Goal: Navigation & Orientation: Find specific page/section

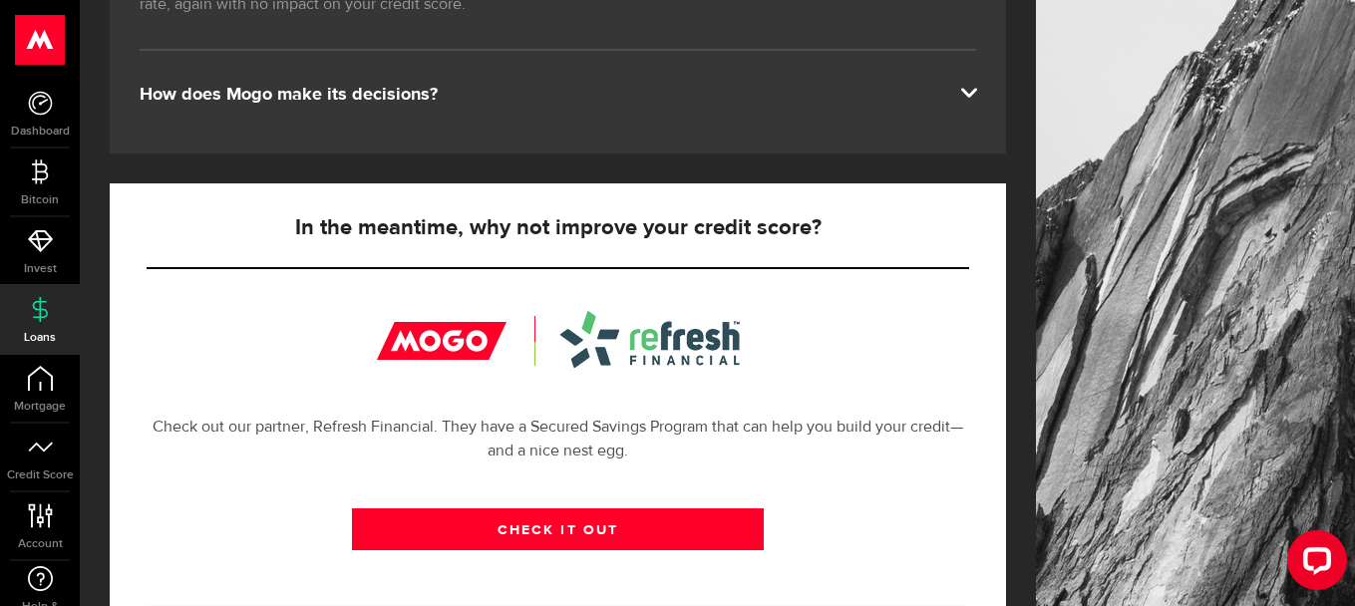
scroll to position [598, 0]
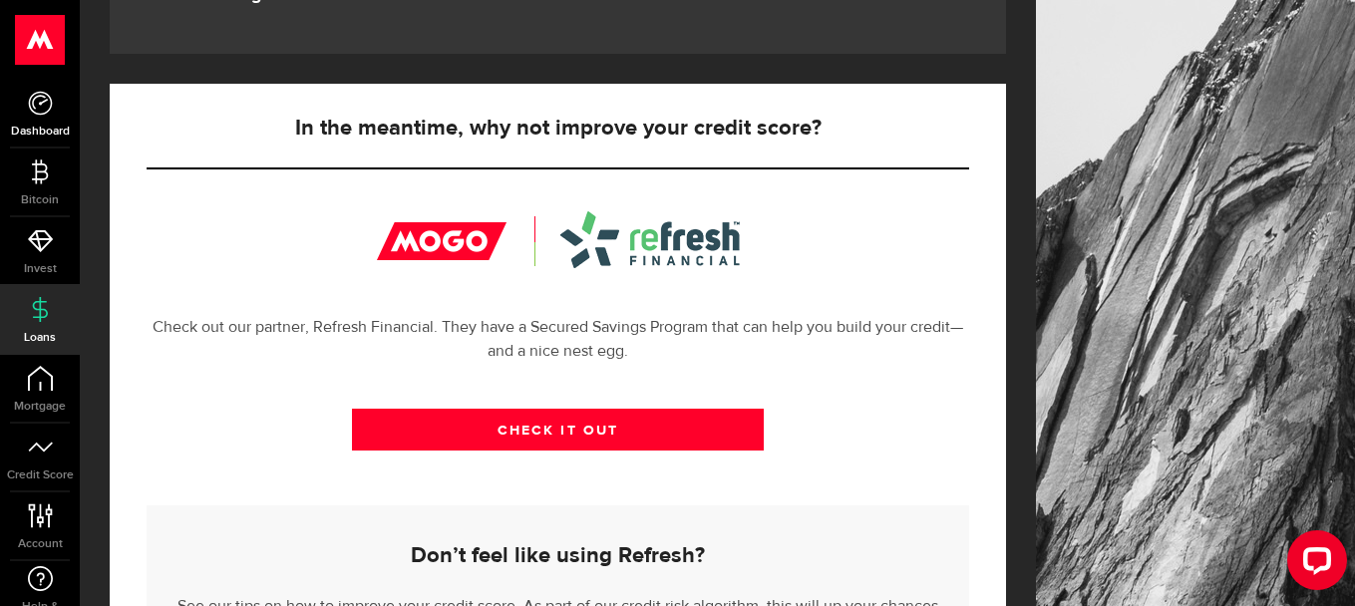
click at [47, 116] on link "Dashboard" at bounding box center [40, 114] width 80 height 68
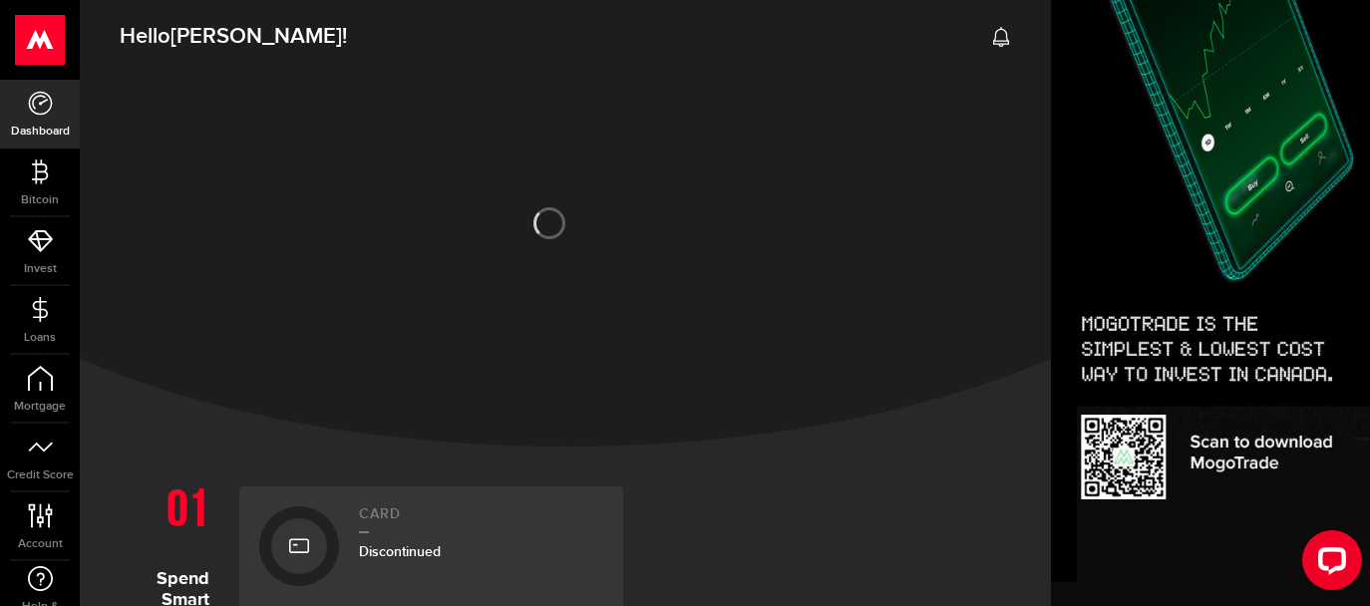
click at [1000, 36] on h2 "Hello [PERSON_NAME] !" at bounding box center [565, 31] width 971 height 73
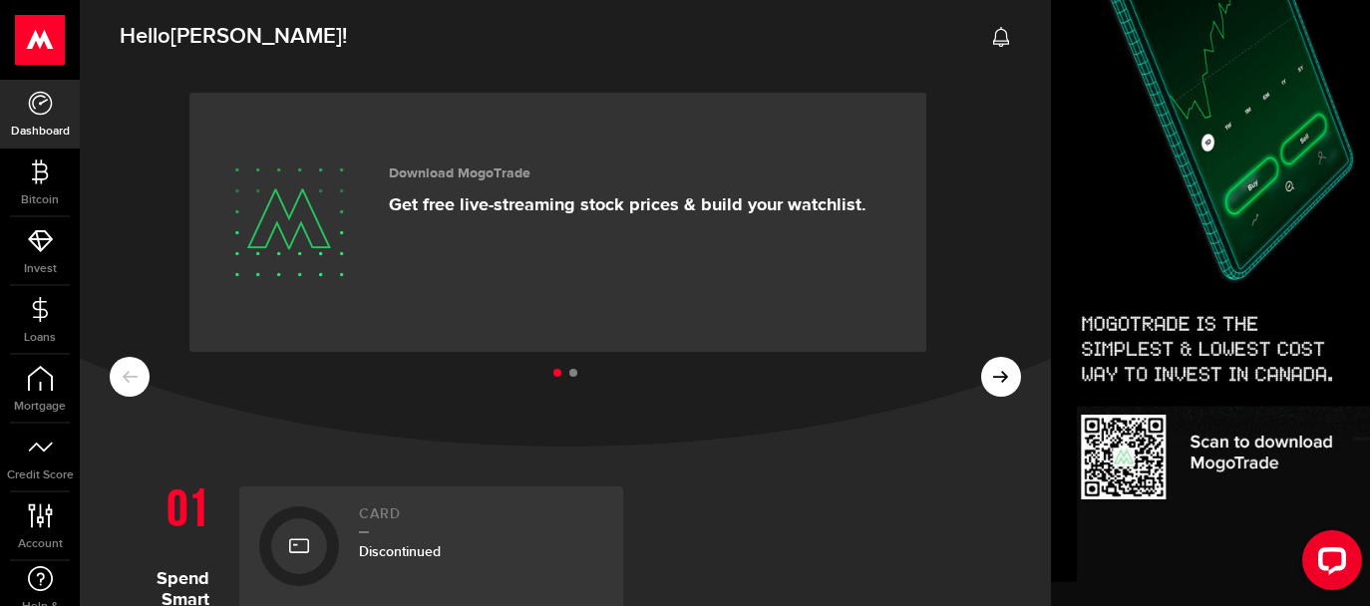
click at [991, 36] on icon at bounding box center [1001, 37] width 20 height 20
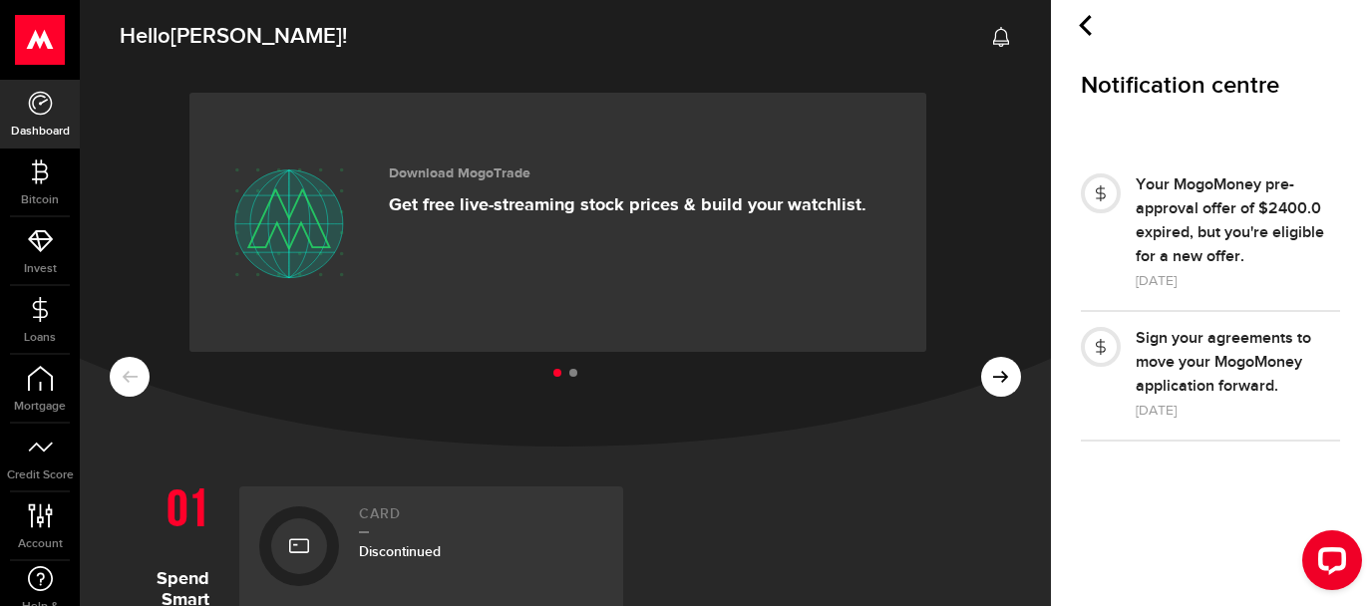
click at [990, 36] on h2 "Hello [PERSON_NAME] !" at bounding box center [565, 31] width 971 height 73
click at [61, 511] on link "Account Compte" at bounding box center [40, 526] width 80 height 68
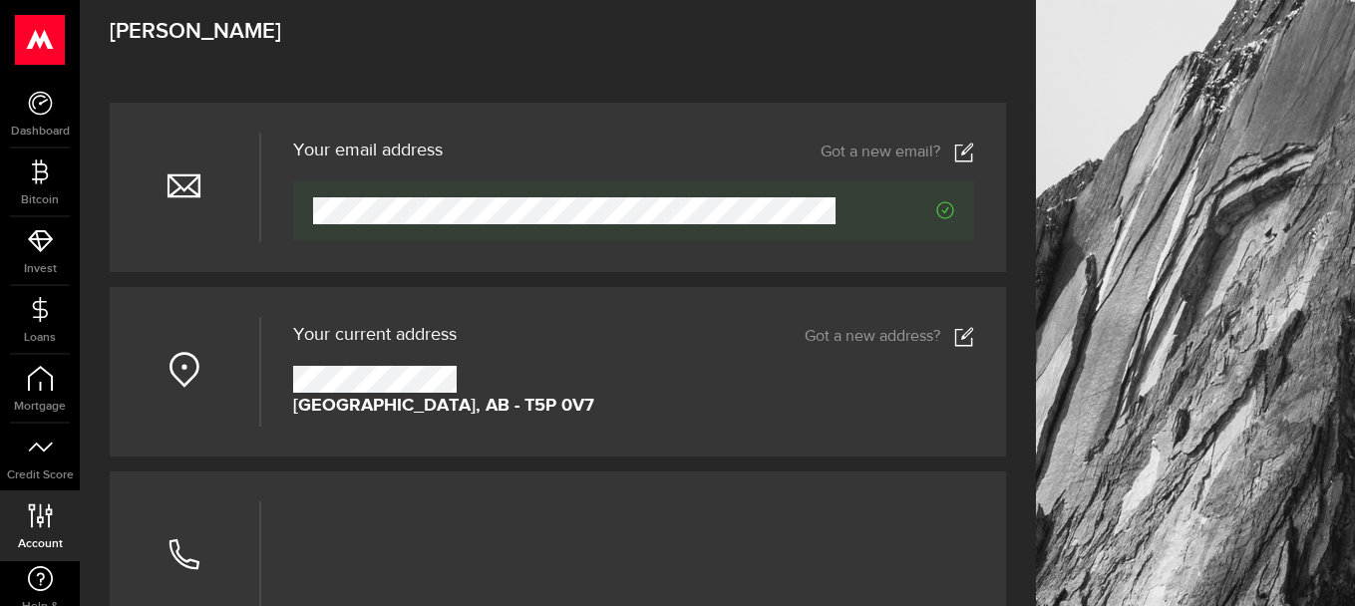
scroll to position [299, 0]
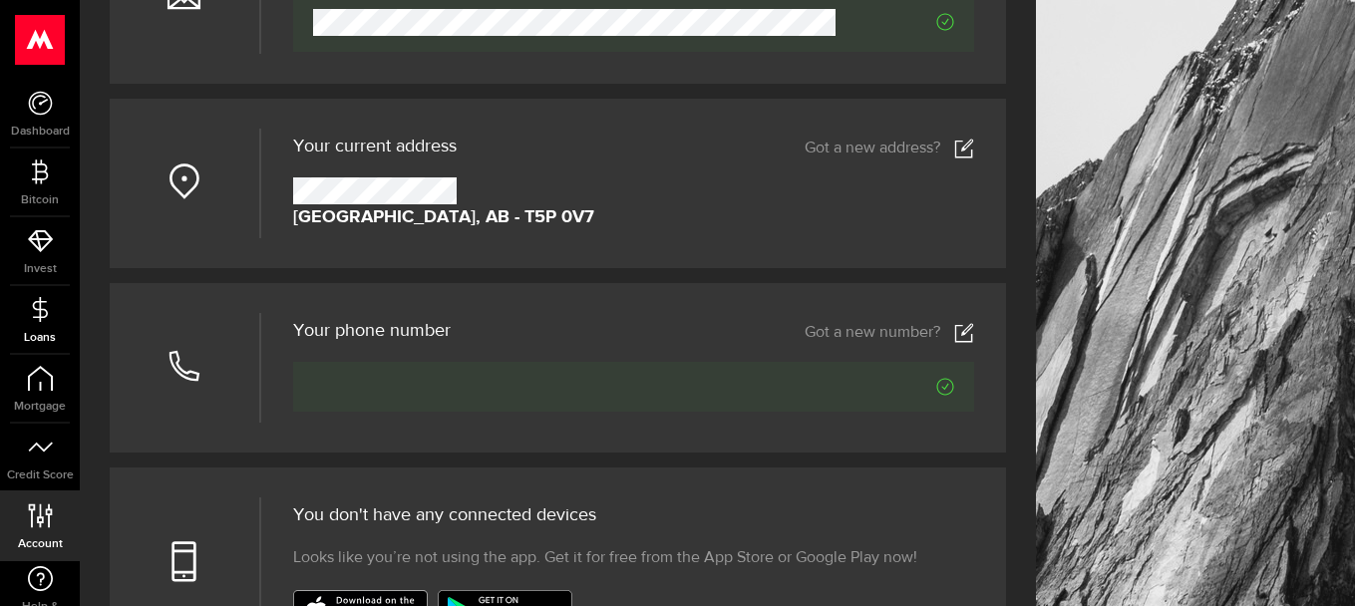
click at [54, 328] on link "Loans" at bounding box center [40, 320] width 80 height 68
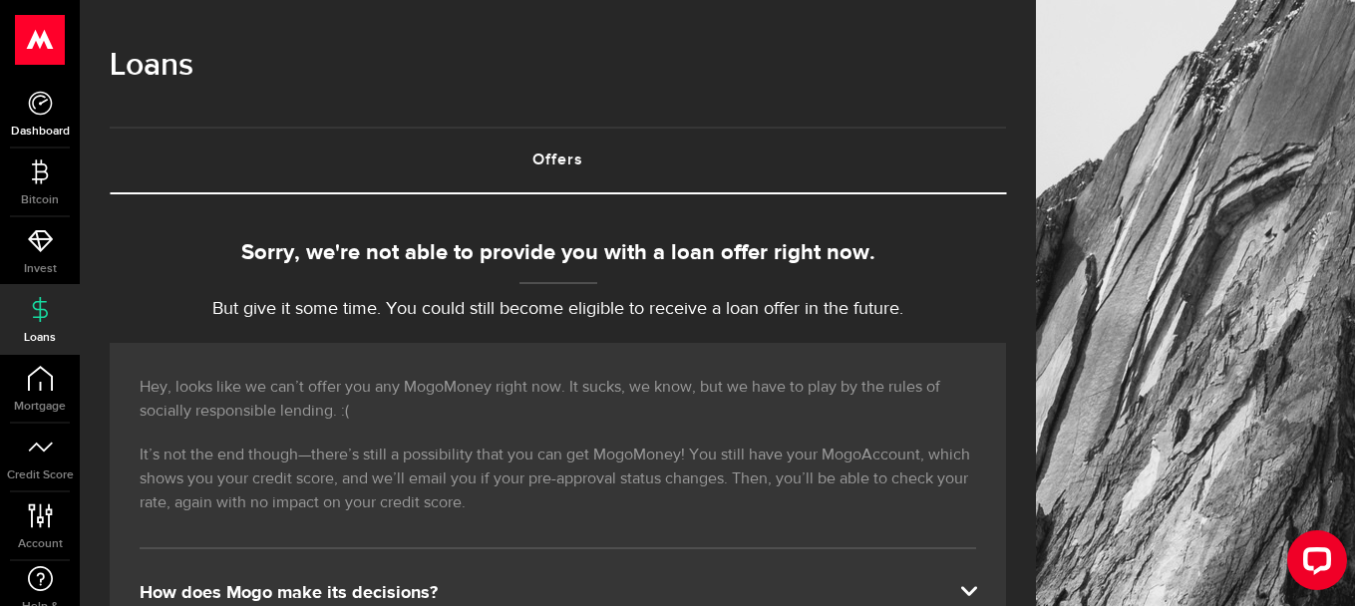
click at [43, 105] on icon at bounding box center [40, 103] width 25 height 25
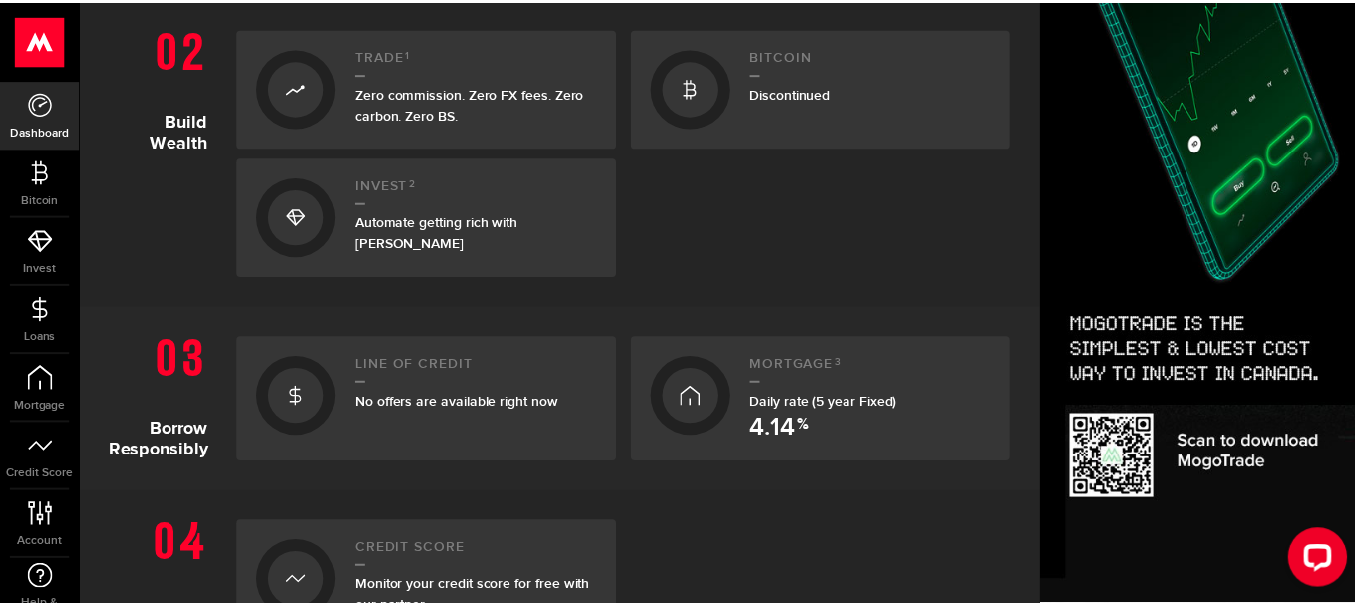
scroll to position [897, 0]
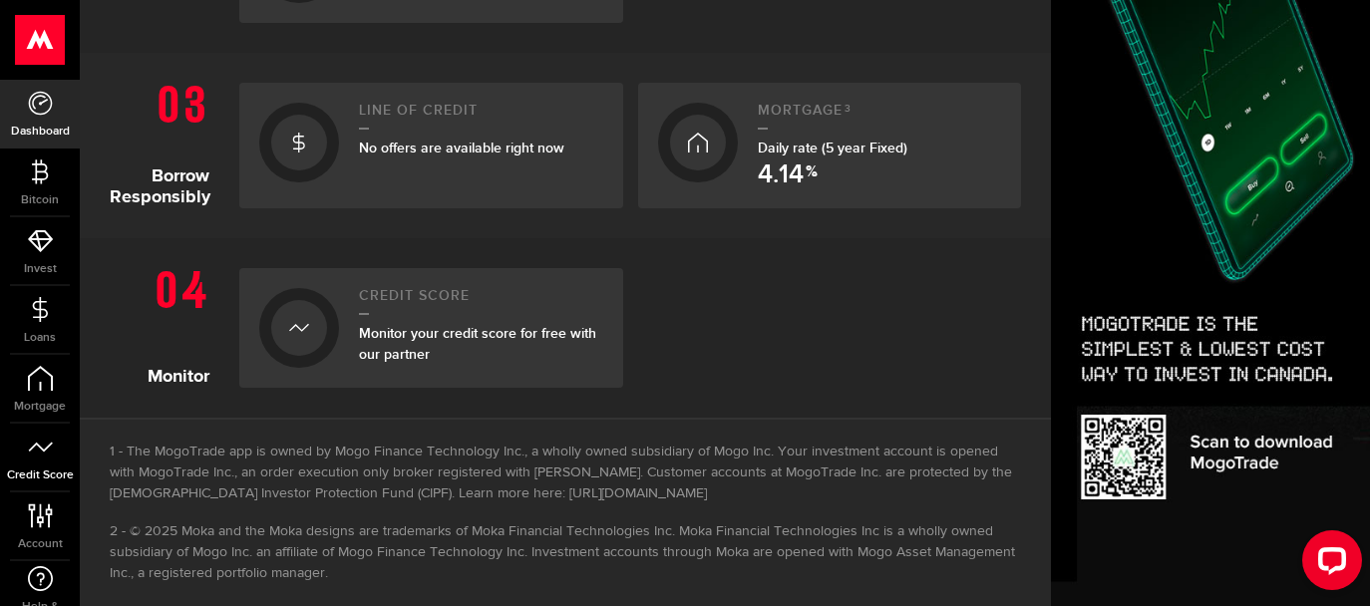
click at [35, 447] on icon at bounding box center [40, 447] width 25 height 25
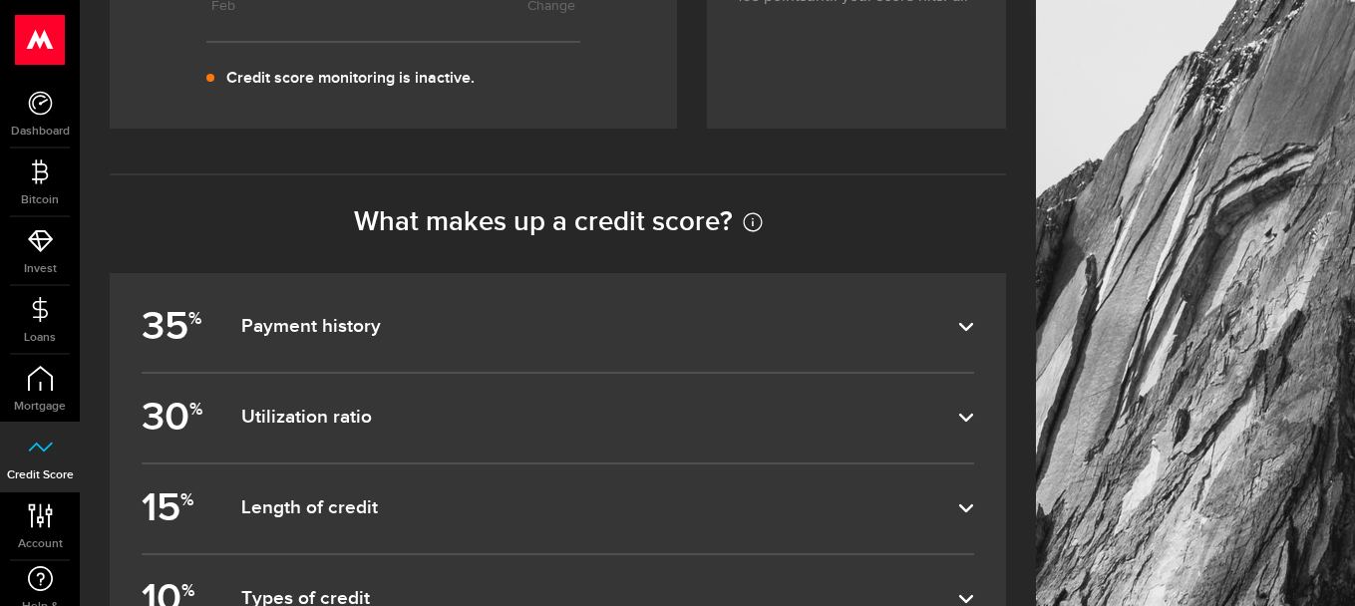
scroll to position [698, 0]
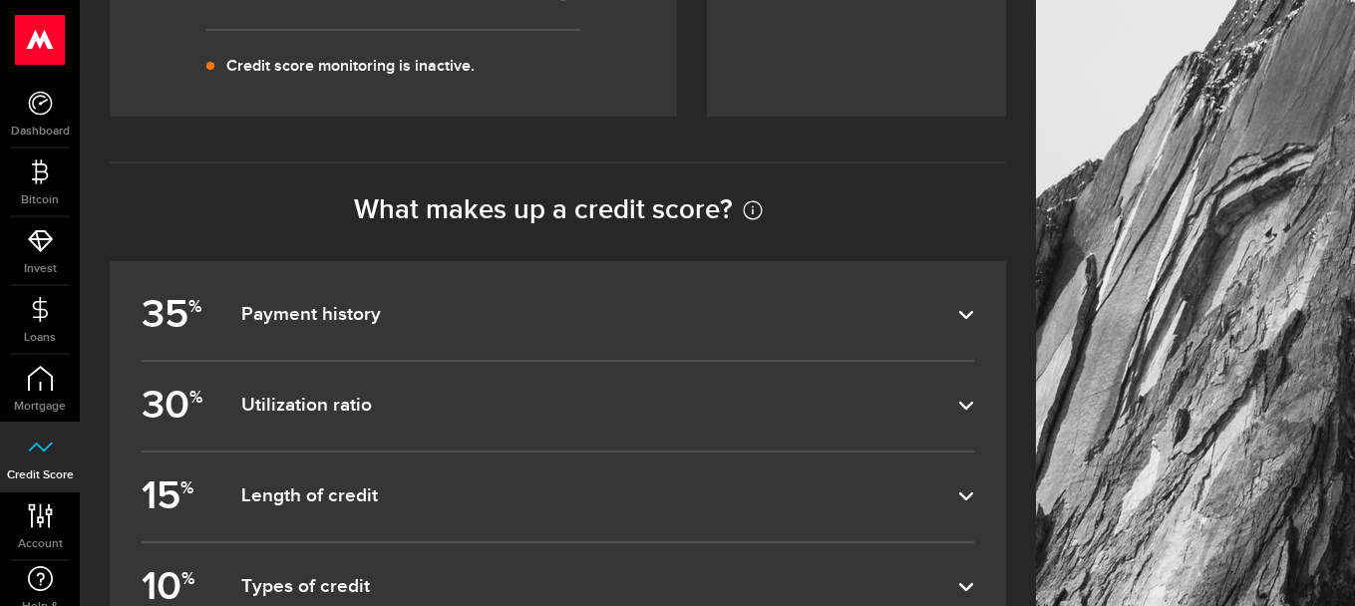
click at [370, 336] on label "35 % Payment history" at bounding box center [558, 315] width 832 height 89
click at [0, 0] on input "35 % Payment history" at bounding box center [0, 0] width 0 height 0
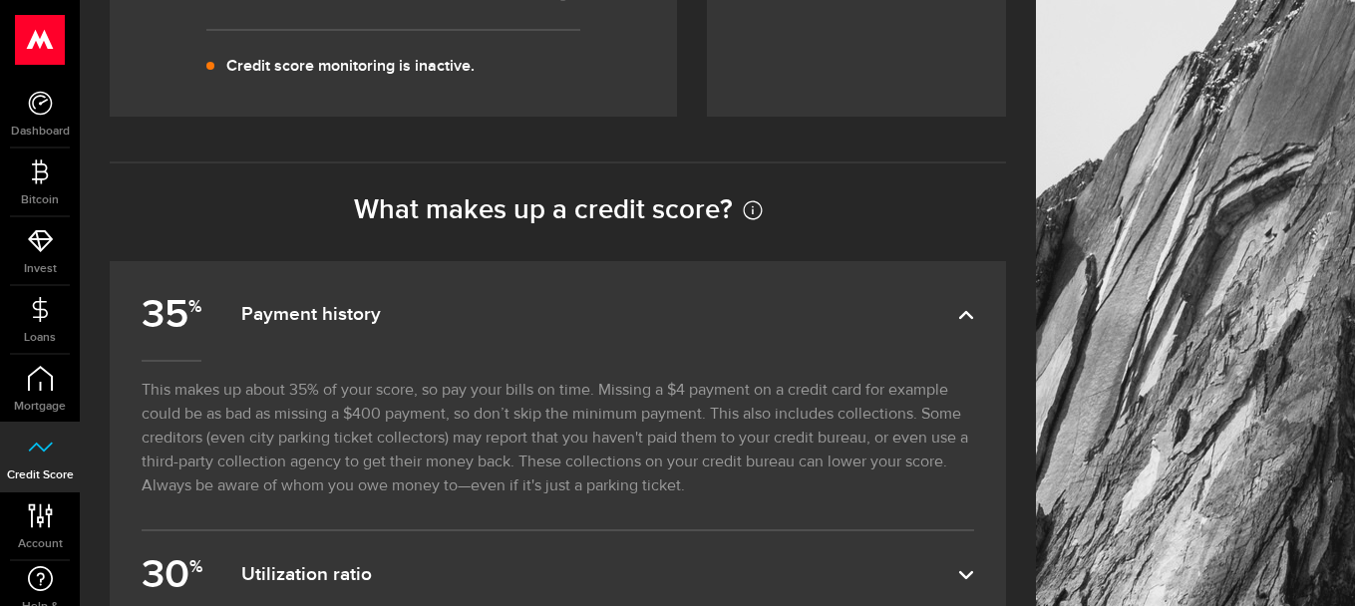
click at [348, 323] on dfn "Payment history" at bounding box center [599, 315] width 717 height 24
click at [0, 0] on input "35 % Payment history" at bounding box center [0, 0] width 0 height 0
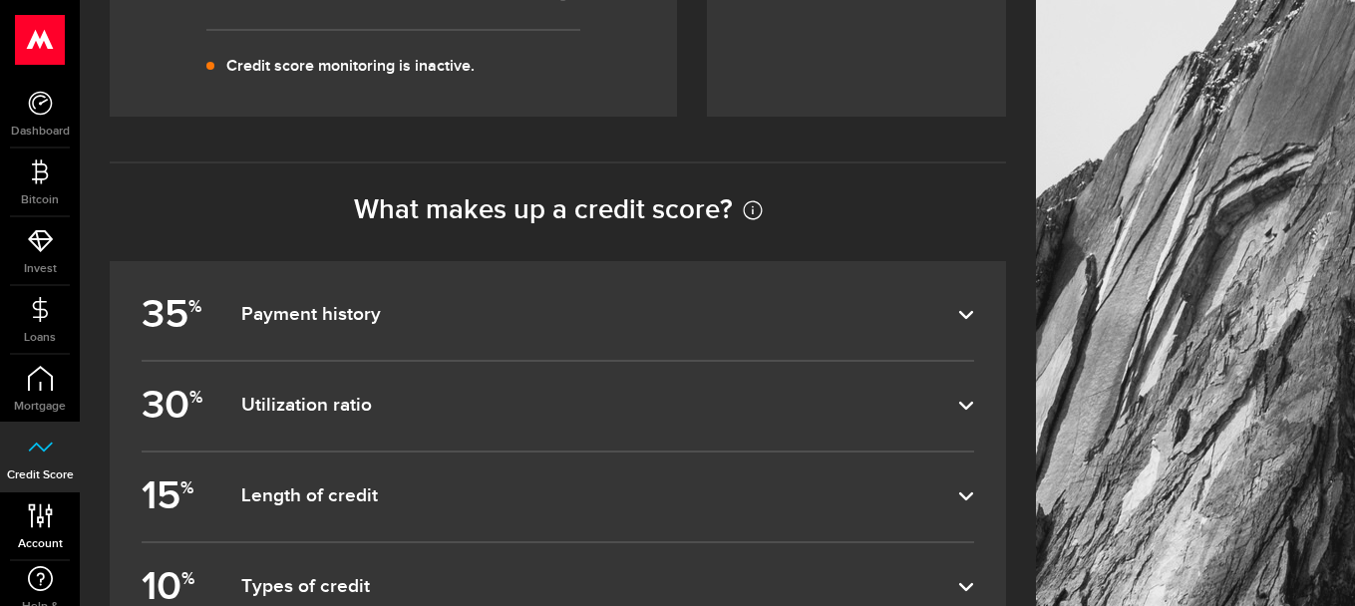
click at [24, 508] on link "Account Compte" at bounding box center [40, 526] width 80 height 68
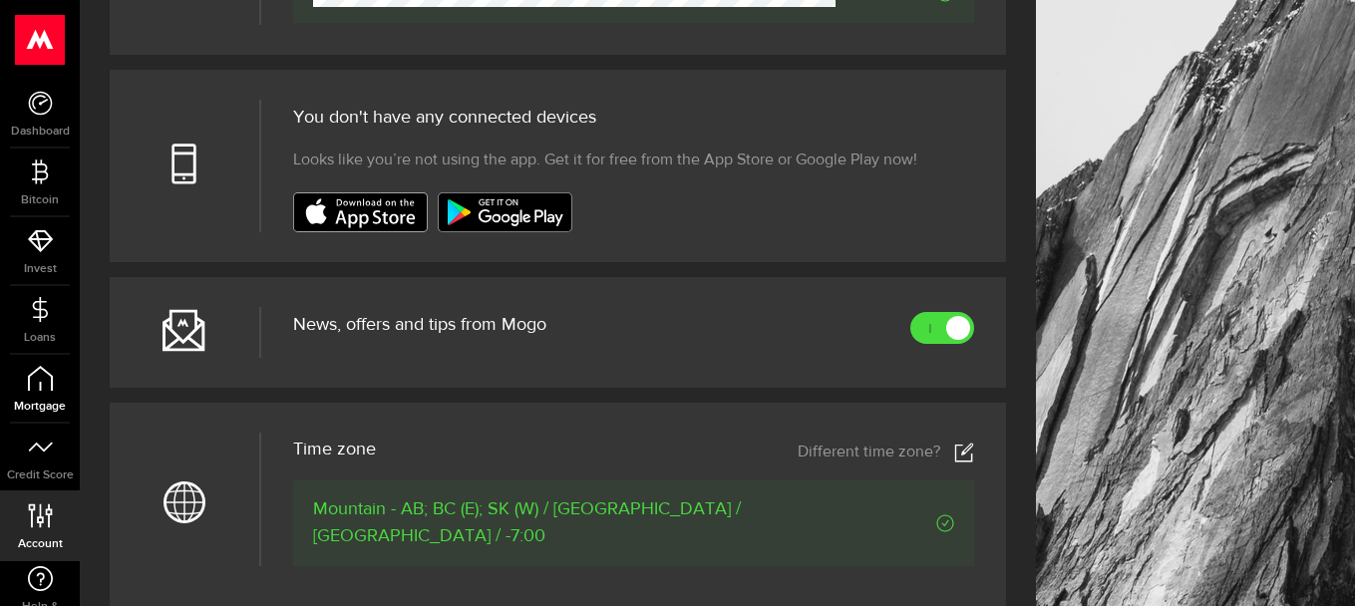
scroll to position [698, 0]
click at [37, 452] on icon at bounding box center [40, 447] width 25 height 25
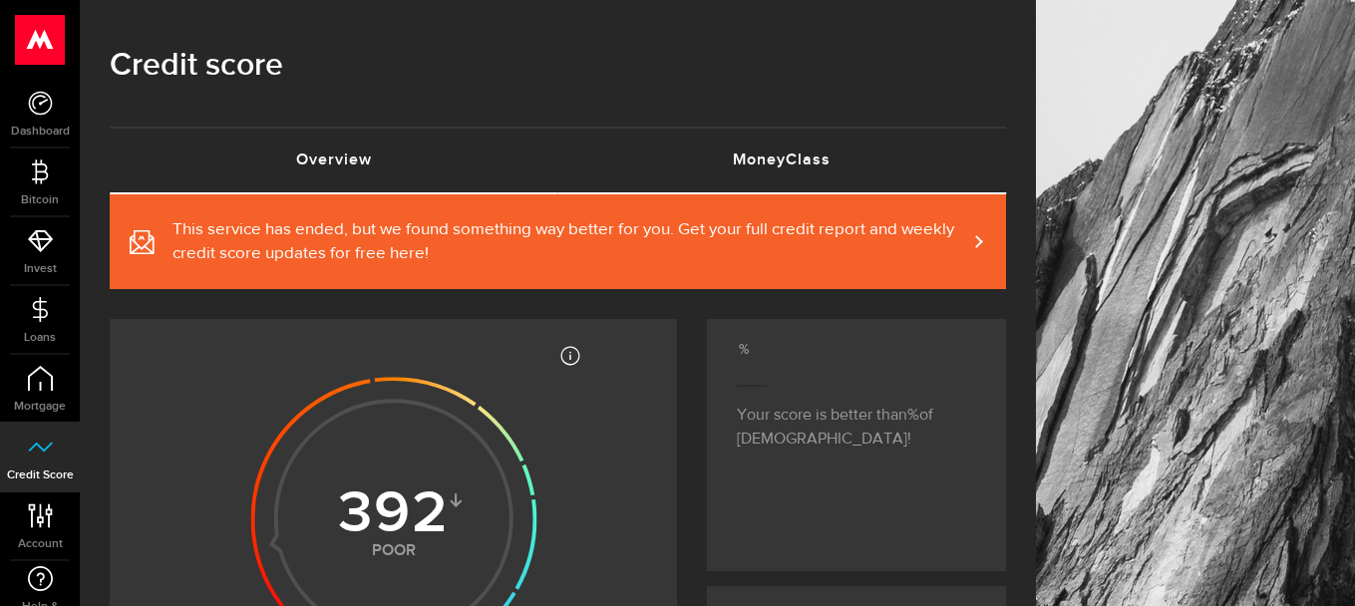
click at [799, 157] on link "MoneyClass (requires attention)" at bounding box center [782, 161] width 449 height 64
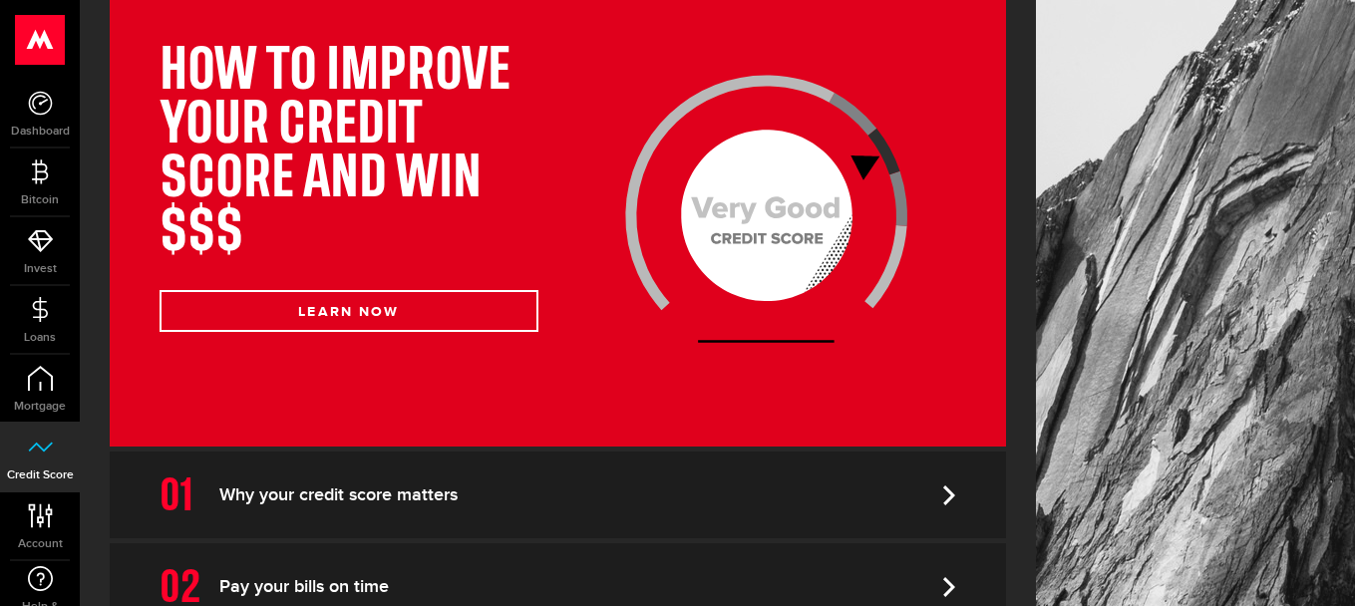
scroll to position [399, 0]
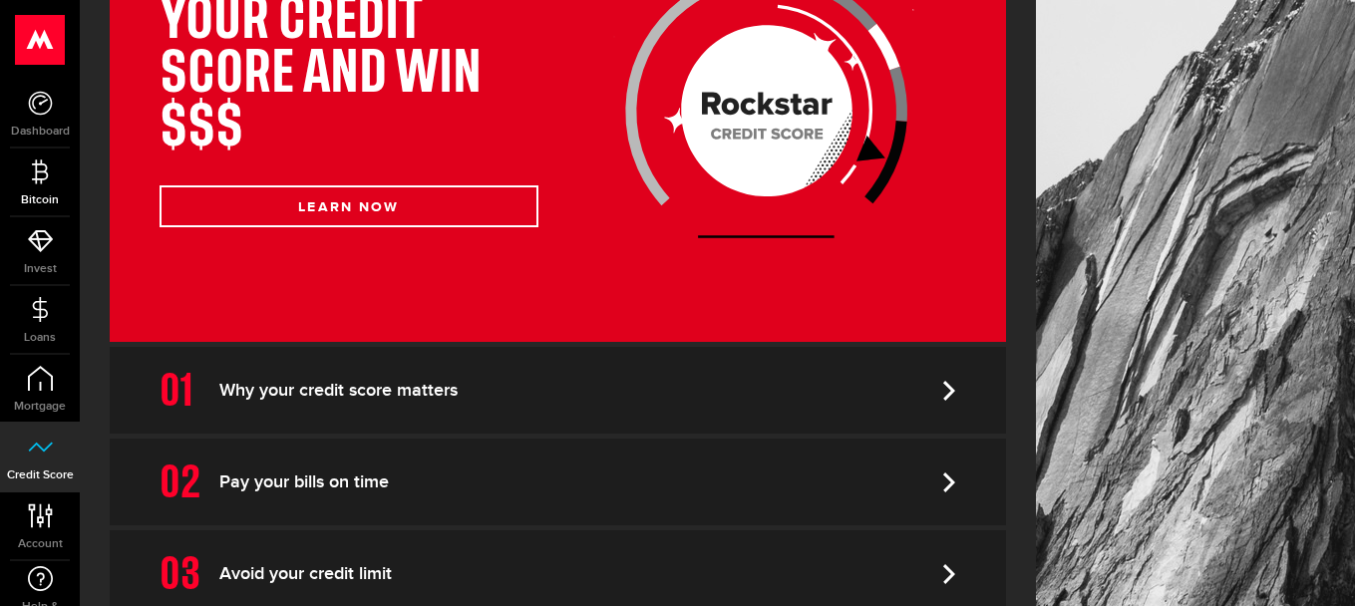
click at [41, 204] on span "Bitcoin" at bounding box center [40, 200] width 80 height 12
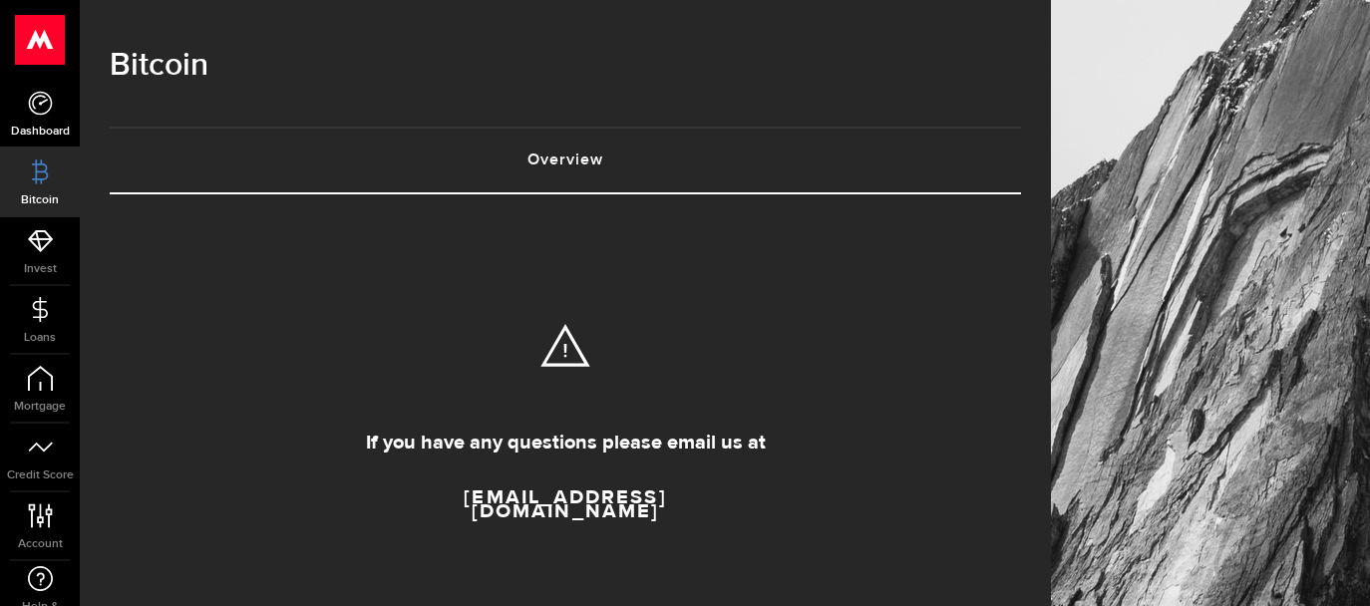
click at [41, 117] on link "Dashboard" at bounding box center [40, 114] width 80 height 68
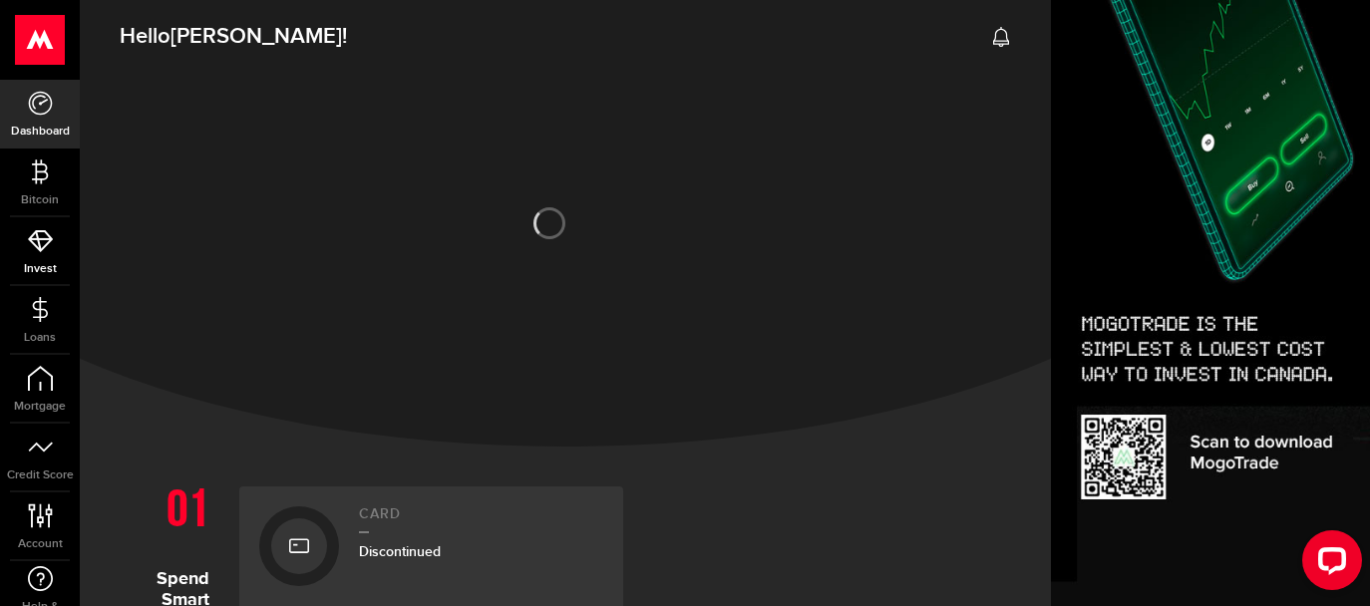
click at [48, 239] on use at bounding box center [40, 241] width 25 height 22
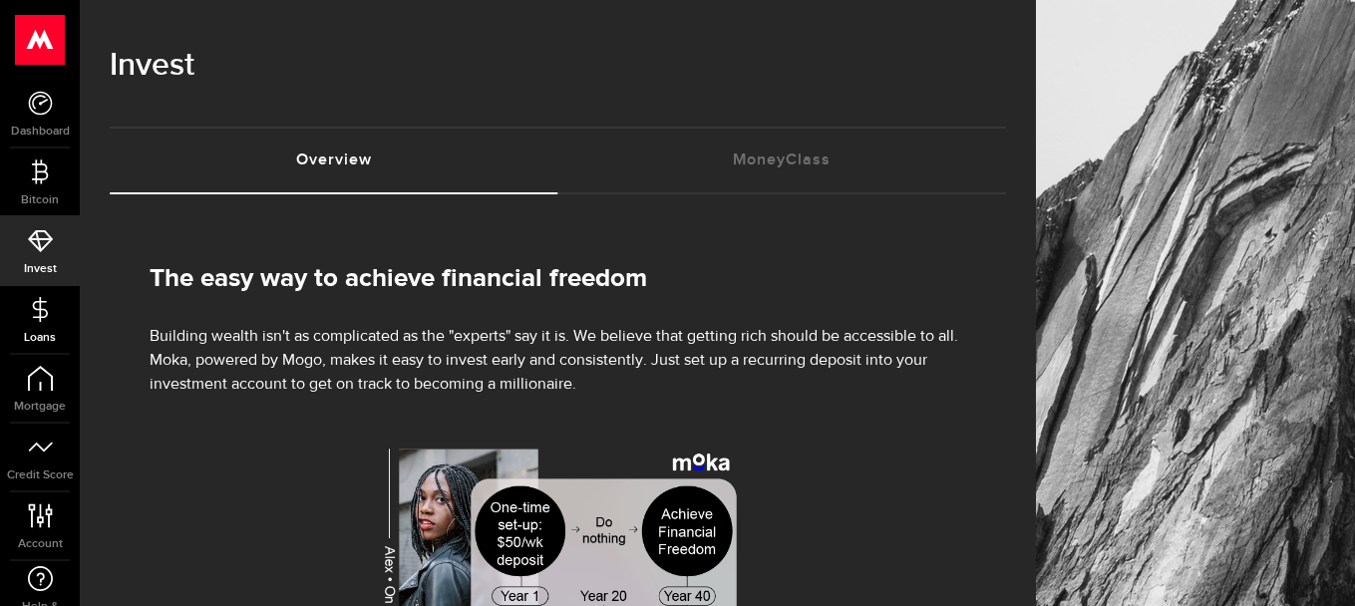
click at [49, 304] on icon at bounding box center [40, 309] width 25 height 25
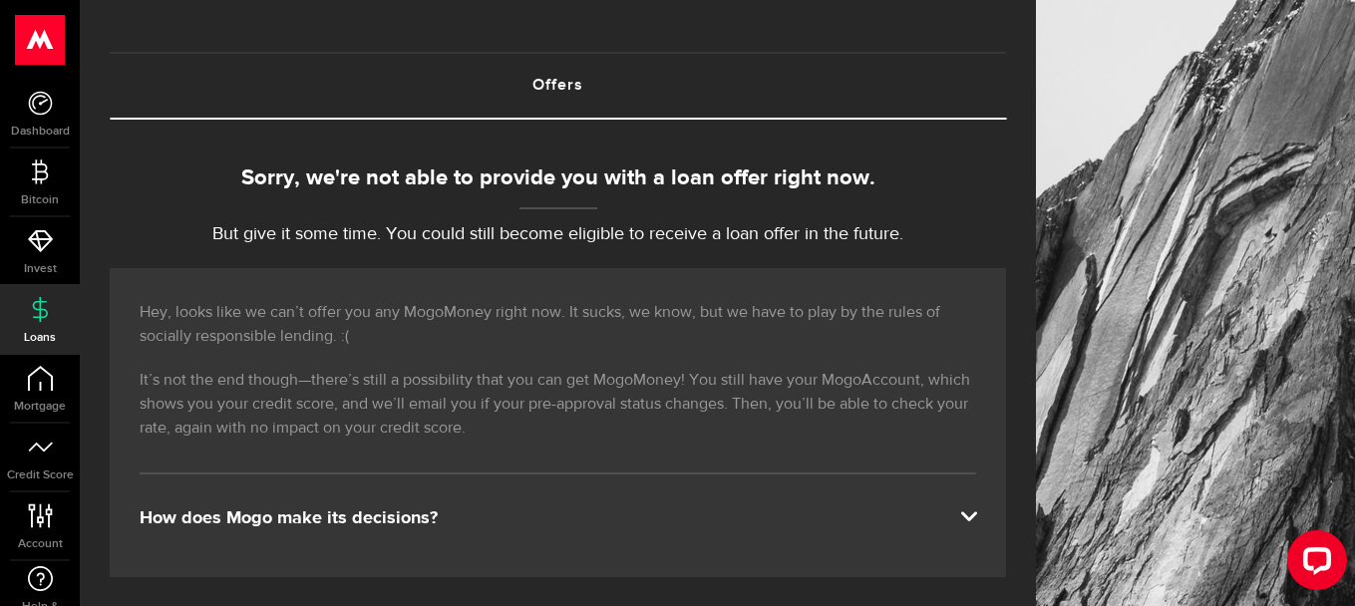
scroll to position [199, 0]
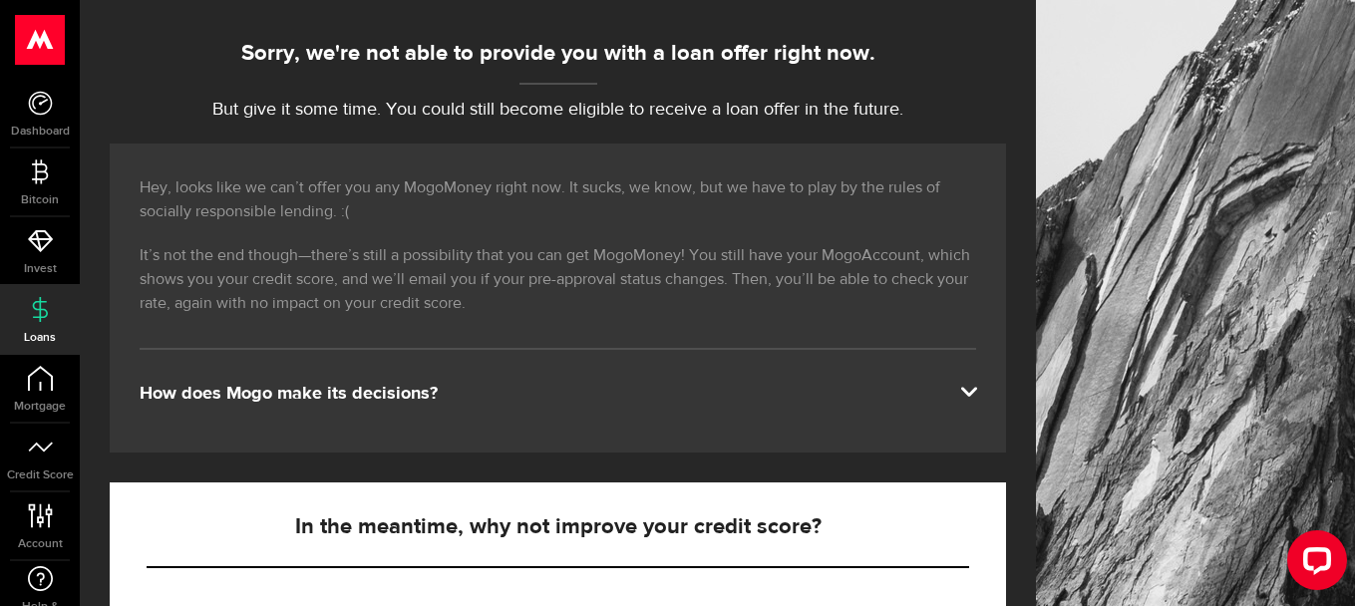
click at [977, 372] on div "Hey, looks like we can’t offer you any MogoMoney right now. It sucks, we know, …" at bounding box center [558, 298] width 896 height 309
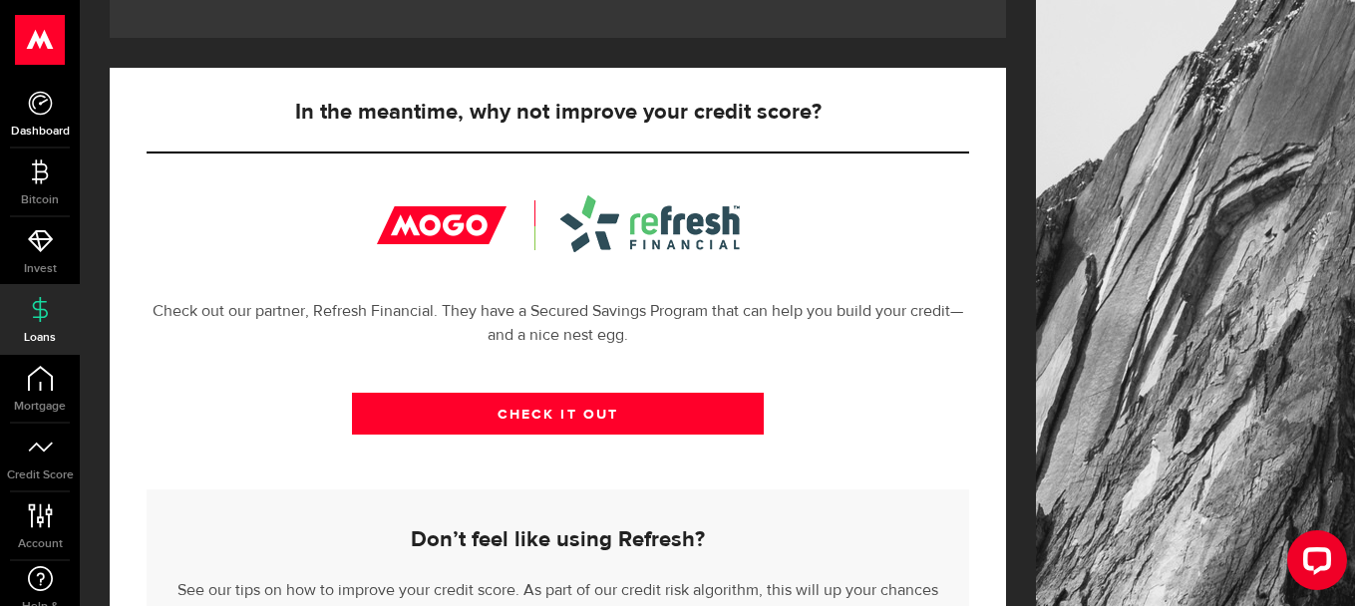
scroll to position [278, 0]
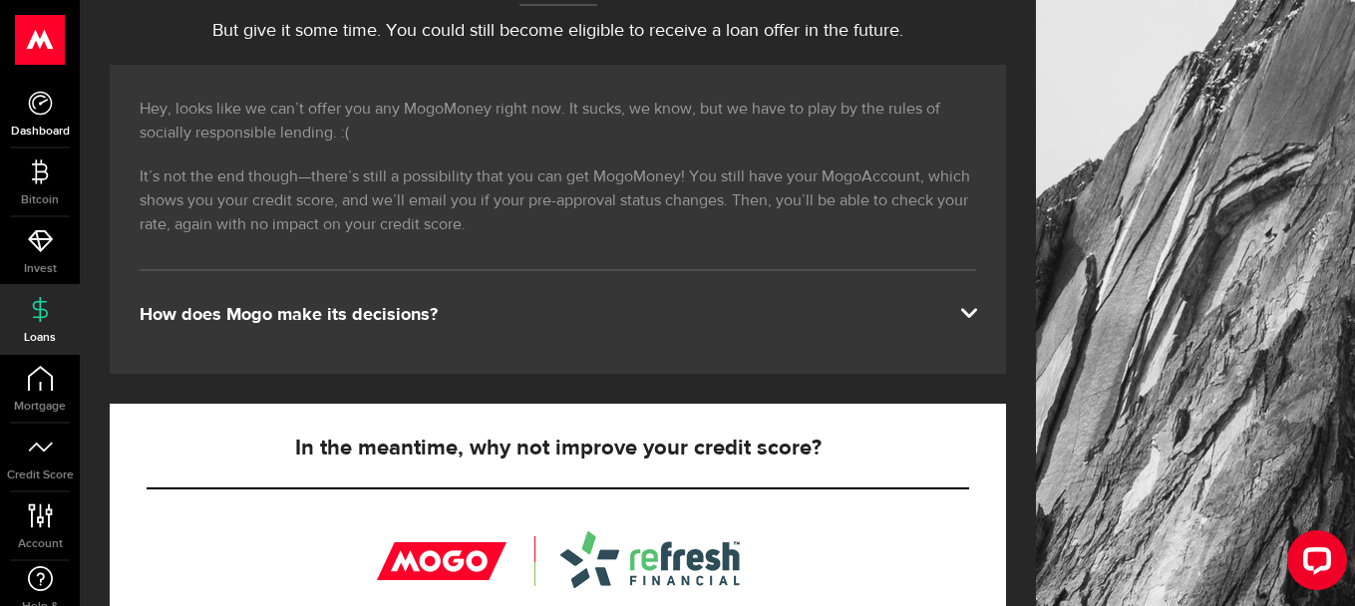
click at [51, 117] on link "Dashboard" at bounding box center [40, 114] width 80 height 68
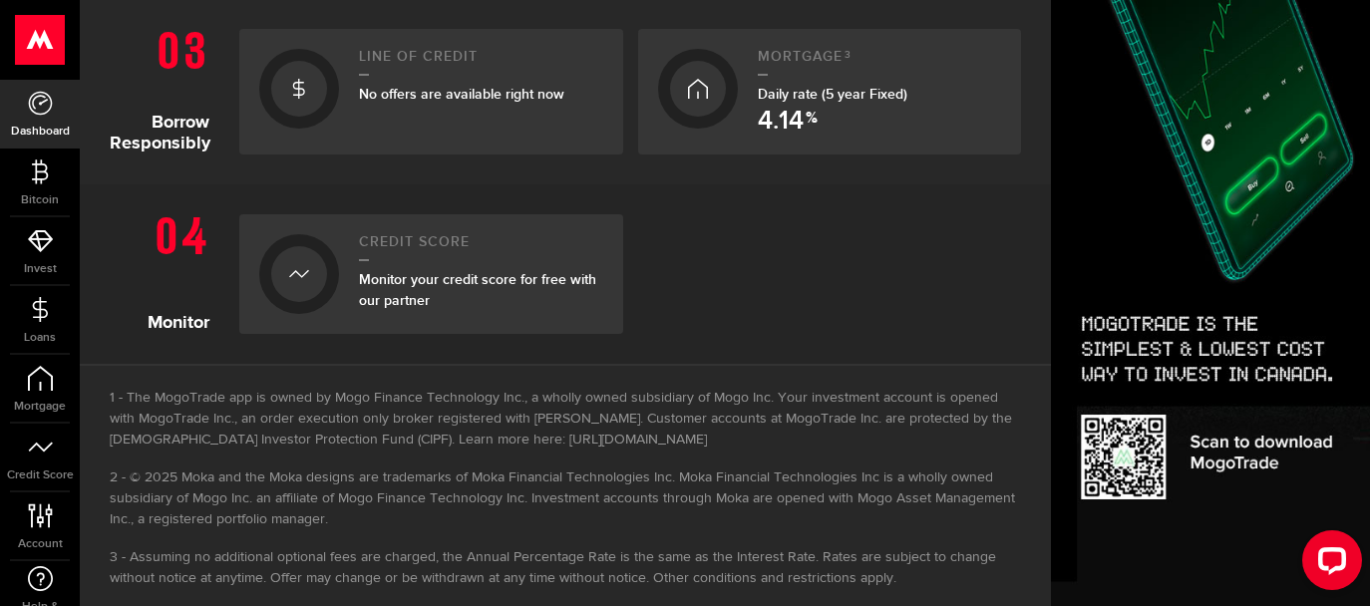
scroll to position [981, 0]
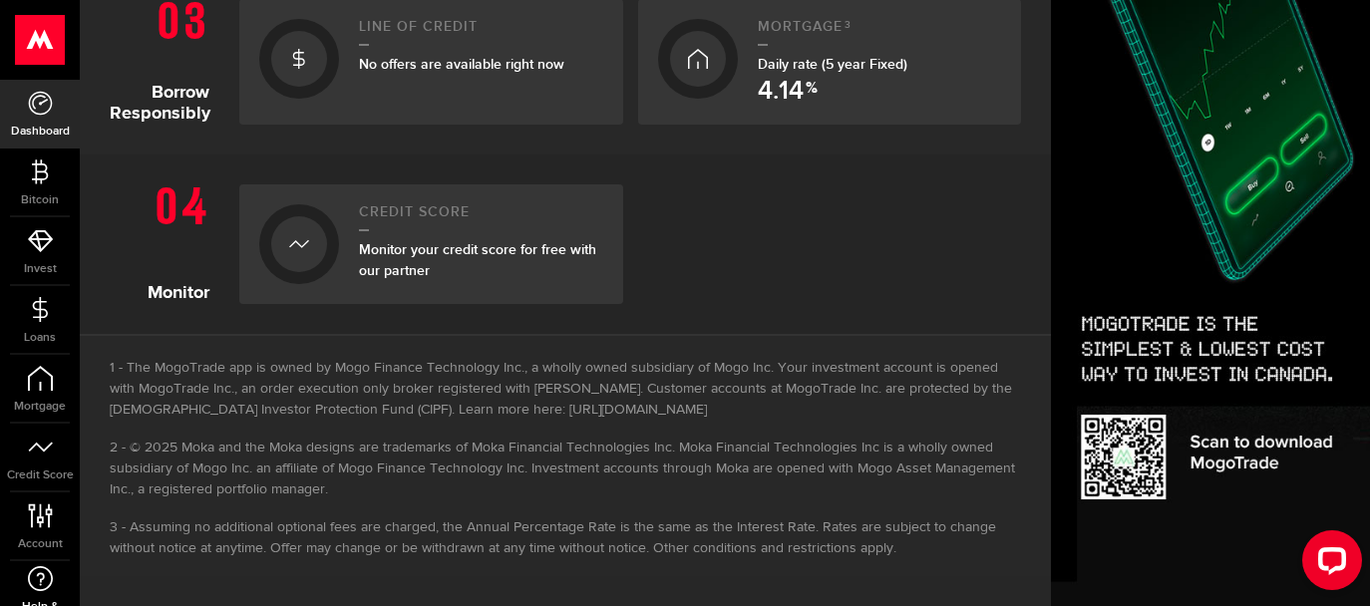
click at [51, 579] on use at bounding box center [40, 578] width 25 height 25
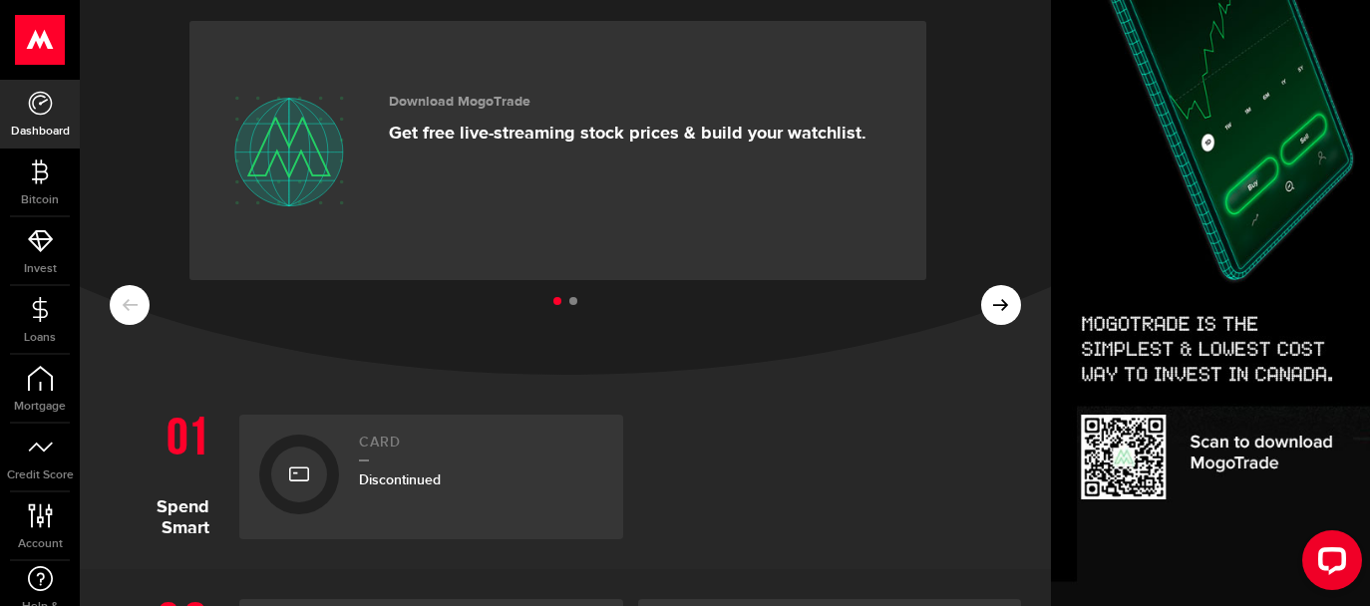
scroll to position [64, 0]
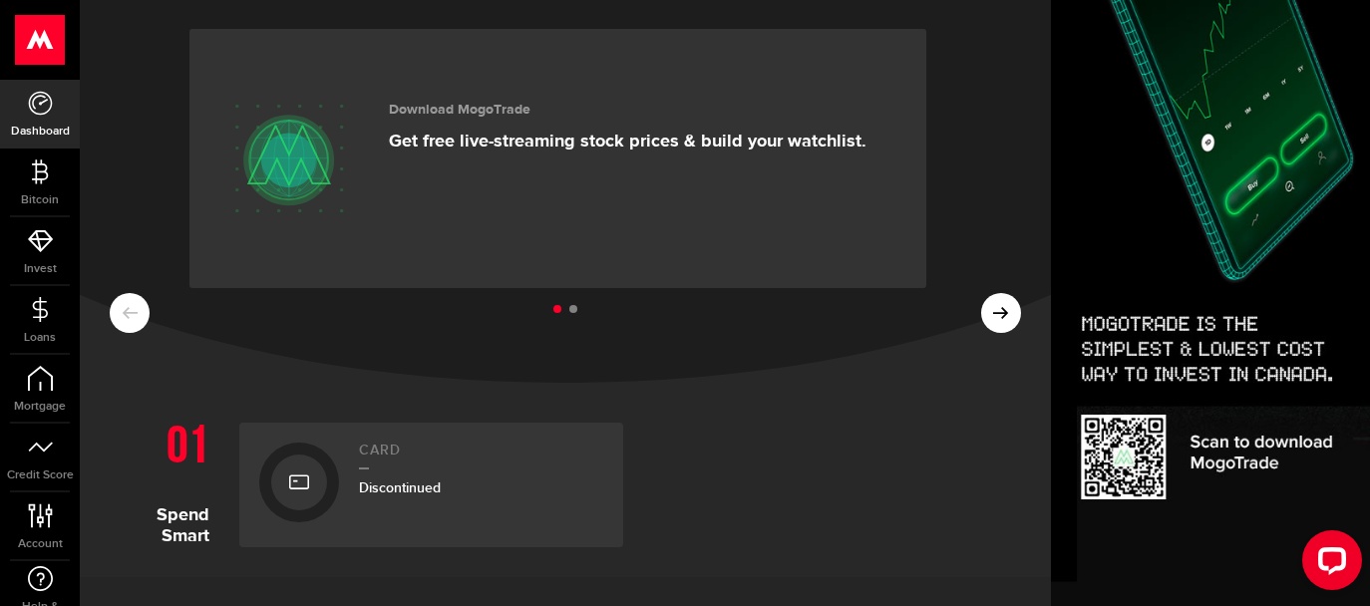
click at [44, 117] on link "Dashboard" at bounding box center [40, 114] width 80 height 68
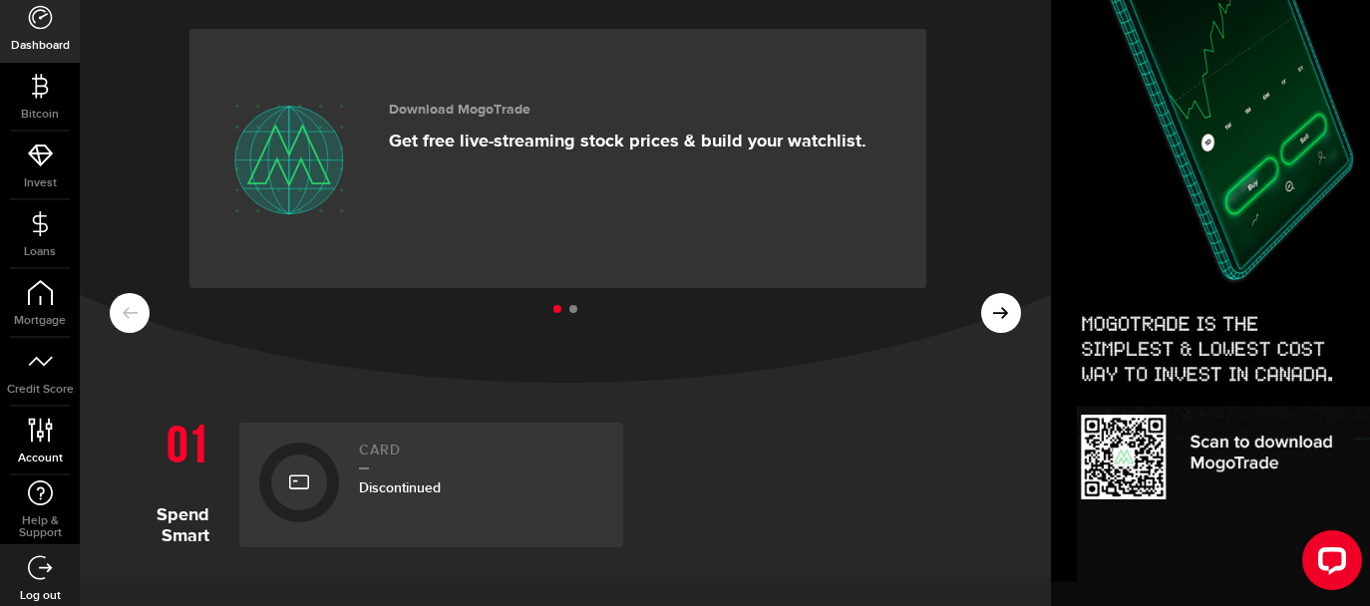
scroll to position [93, 0]
click at [45, 544] on link "Log out" at bounding box center [40, 571] width 80 height 68
